Goal: Navigation & Orientation: Find specific page/section

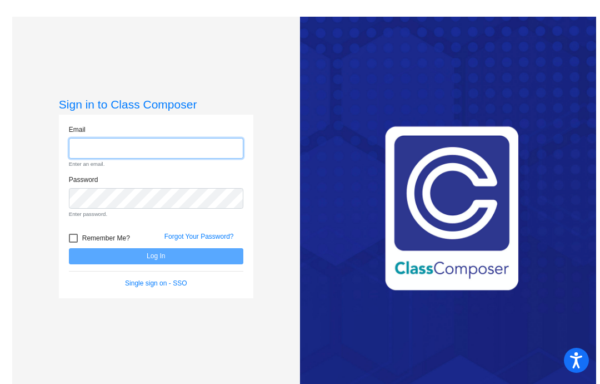
type input "[EMAIL_ADDRESS][DOMAIN_NAME]"
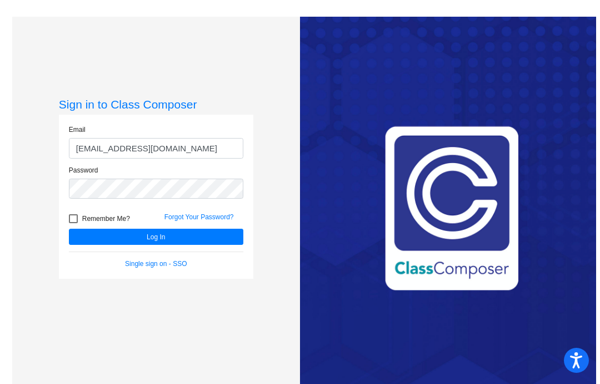
click at [213, 221] on link "Forgot Your Password?" at bounding box center [199, 217] width 69 height 8
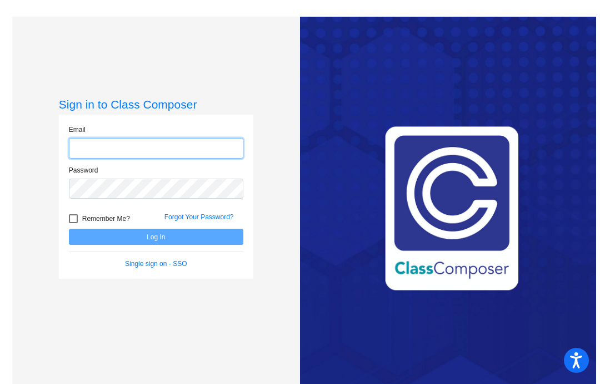
click at [143, 158] on input "email" at bounding box center [156, 148] width 175 height 21
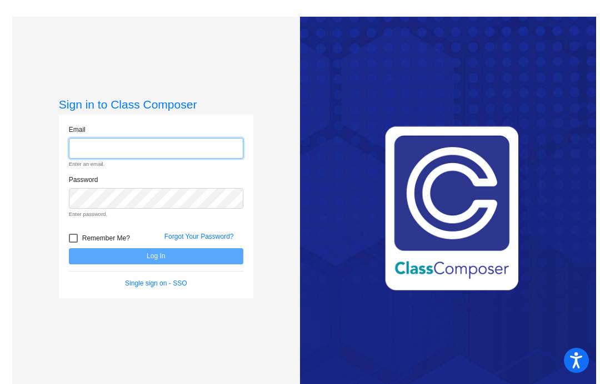
type input "[EMAIL_ADDRESS][DOMAIN_NAME]"
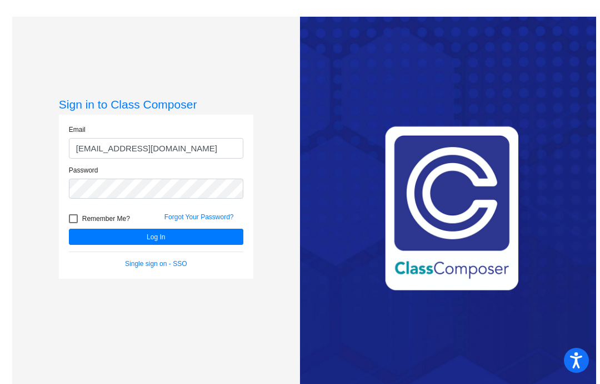
click at [108, 245] on button "Log In" at bounding box center [156, 237] width 175 height 16
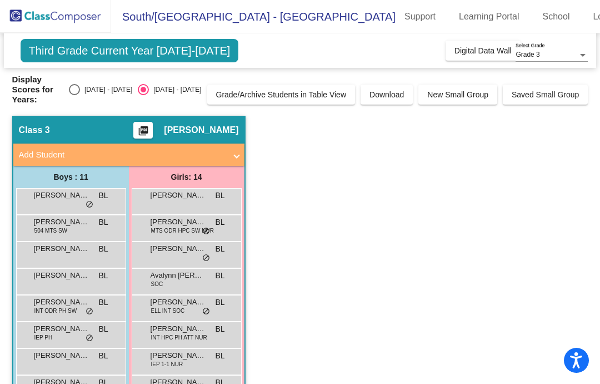
click at [107, 85] on div "[DATE] - [DATE]" at bounding box center [106, 90] width 52 height 10
click at [75, 95] on input "[DATE] - [DATE]" at bounding box center [74, 95] width 1 height 1
radio input "true"
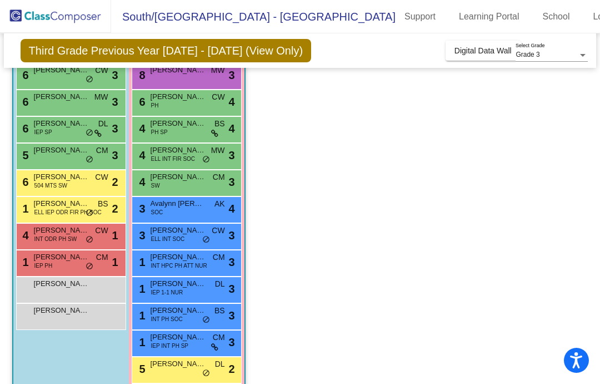
scroll to position [141, 0]
click at [164, 190] on div "4 [PERSON_NAME] SW CM lock do_not_disturb_alt 3" at bounding box center [186, 182] width 106 height 23
